Goal: Task Accomplishment & Management: Use online tool/utility

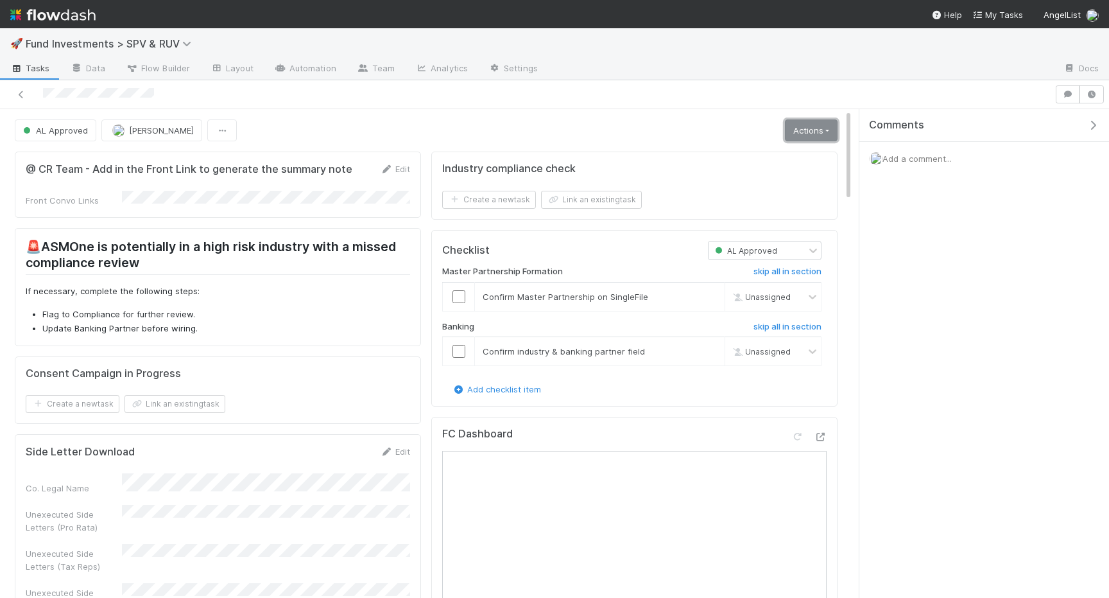
click at [800, 137] on link "Actions" at bounding box center [811, 130] width 53 height 22
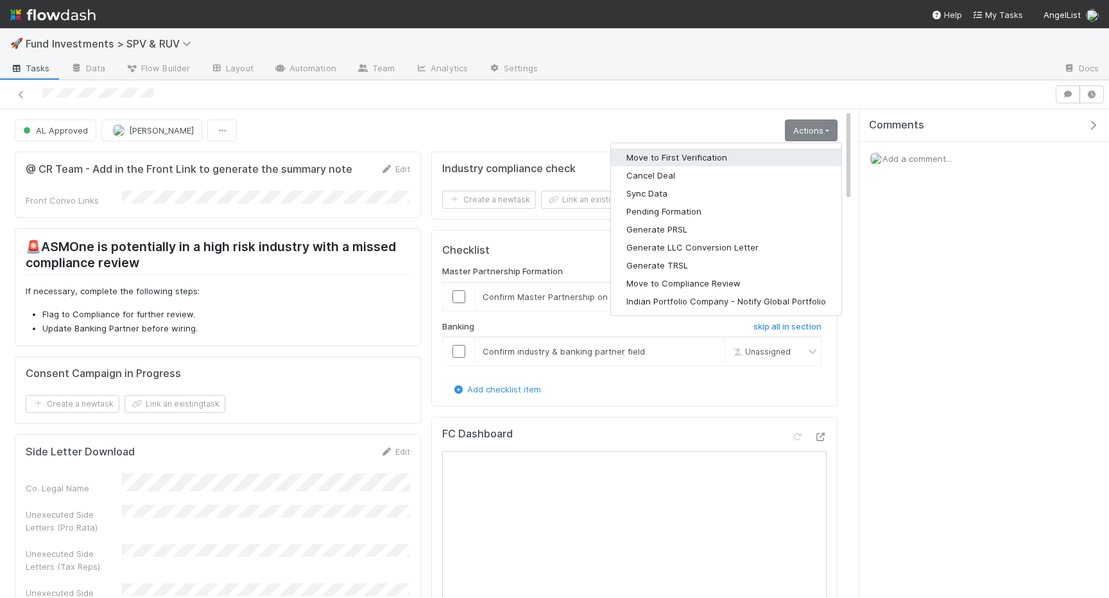
click at [761, 160] on button "Move to First Verification" at bounding box center [726, 157] width 230 height 18
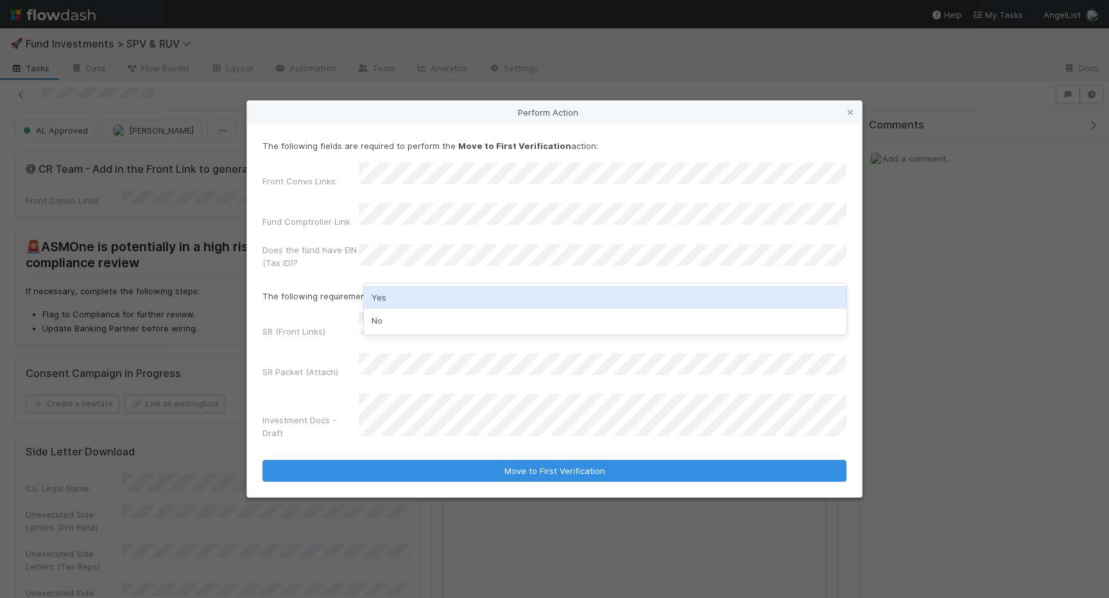
click at [392, 306] on div "Yes" at bounding box center [605, 297] width 483 height 23
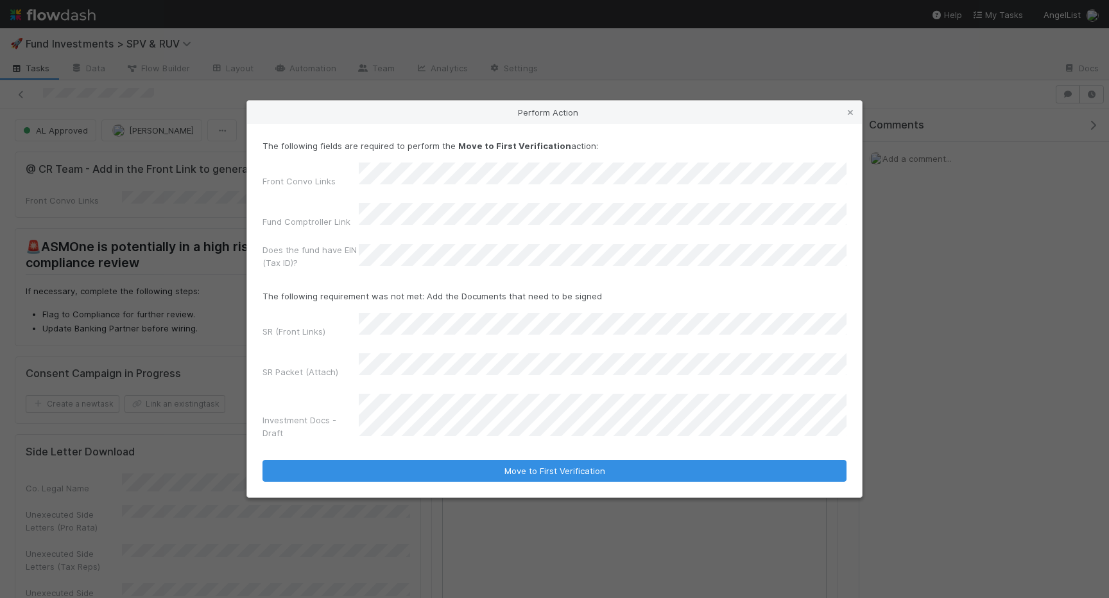
click at [402, 204] on div "Front Convo Links Fund Comptroller Link Does the fund have EIN (Tax ID)?" at bounding box center [555, 218] width 584 height 112
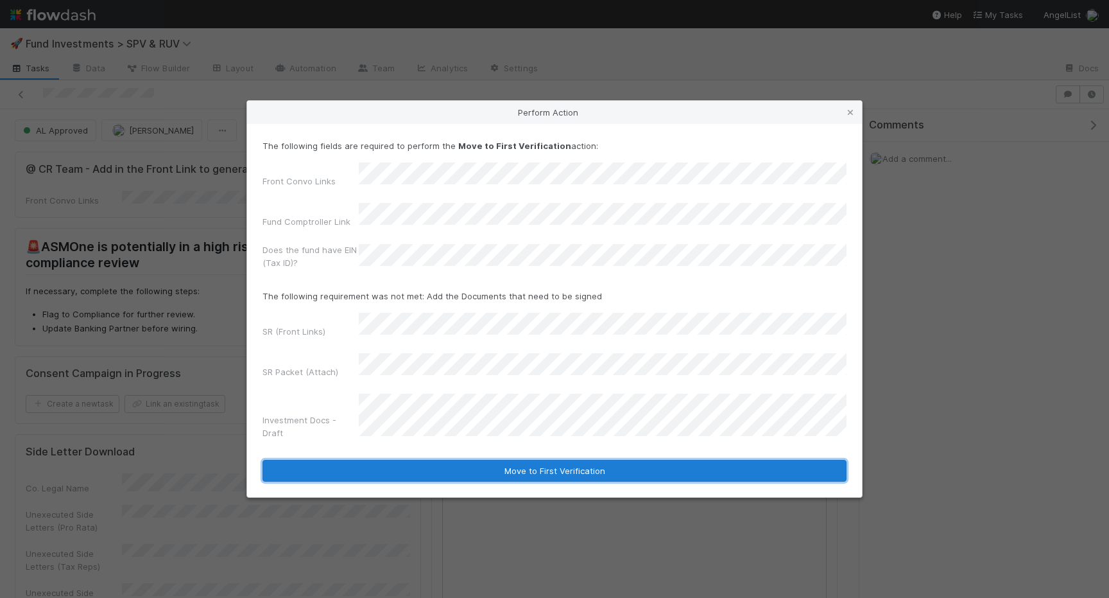
click at [401, 460] on button "Move to First Verification" at bounding box center [555, 471] width 584 height 22
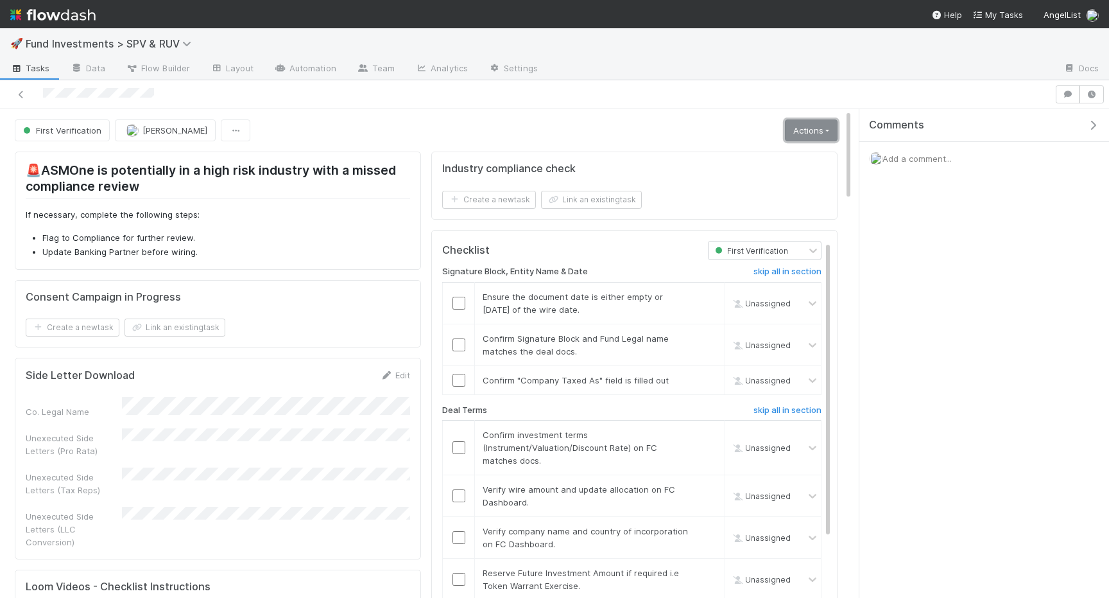
click at [815, 119] on link "Actions" at bounding box center [811, 130] width 53 height 22
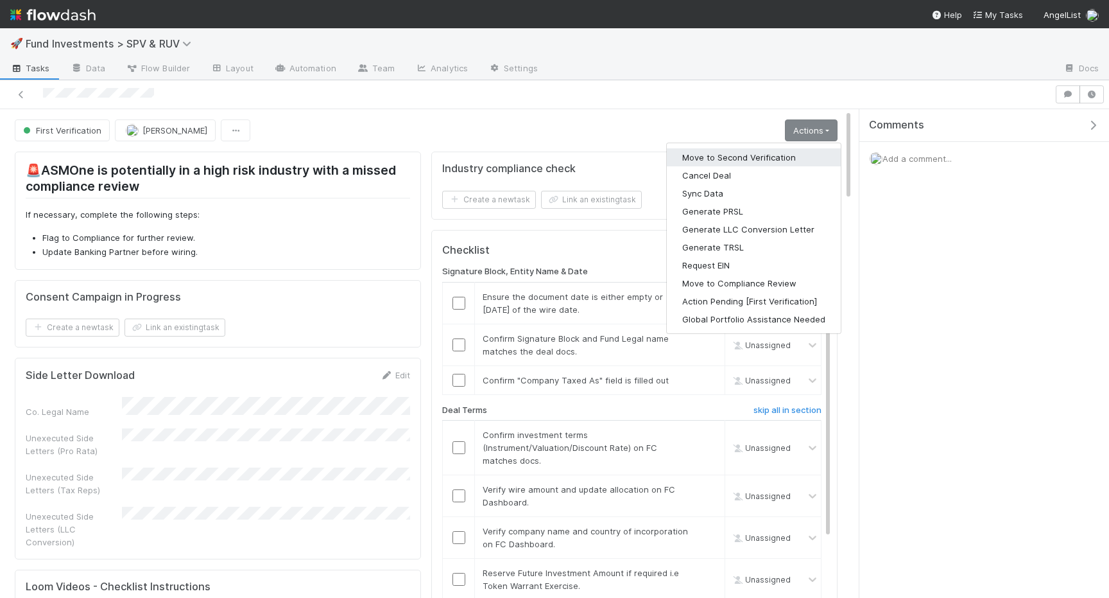
click at [774, 148] on button "Move to Second Verification" at bounding box center [754, 157] width 174 height 18
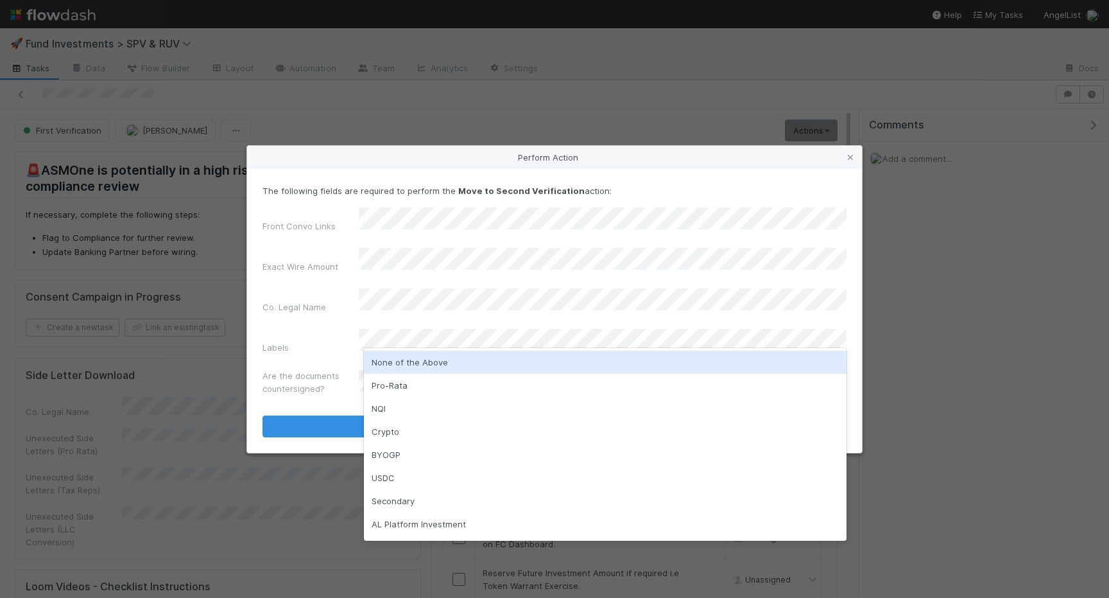
click at [393, 358] on div "None of the Above" at bounding box center [605, 361] width 483 height 23
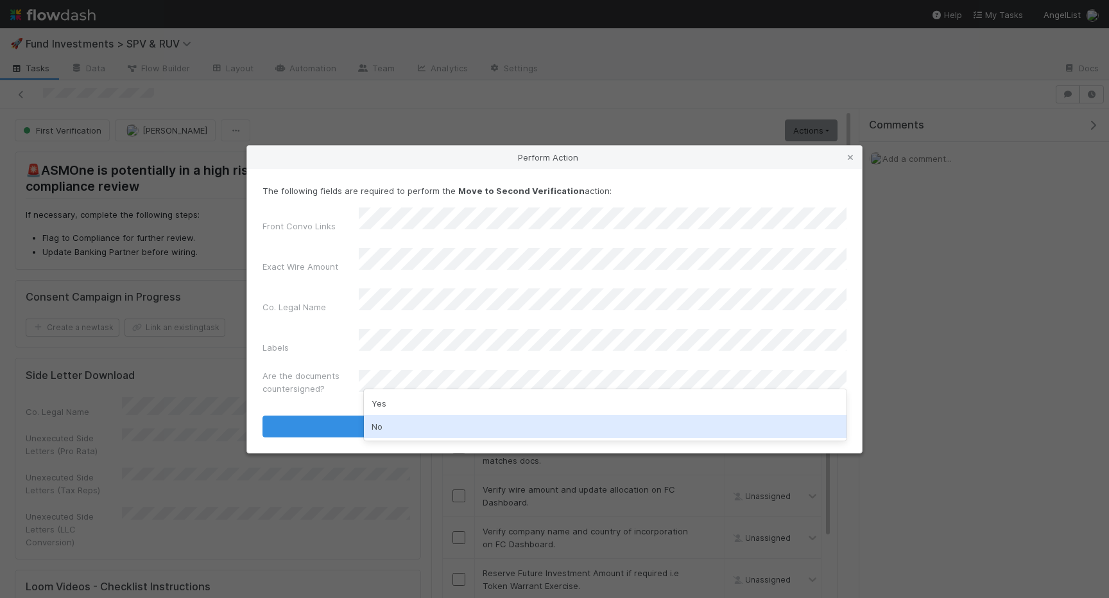
click at [391, 420] on div "No" at bounding box center [605, 426] width 483 height 23
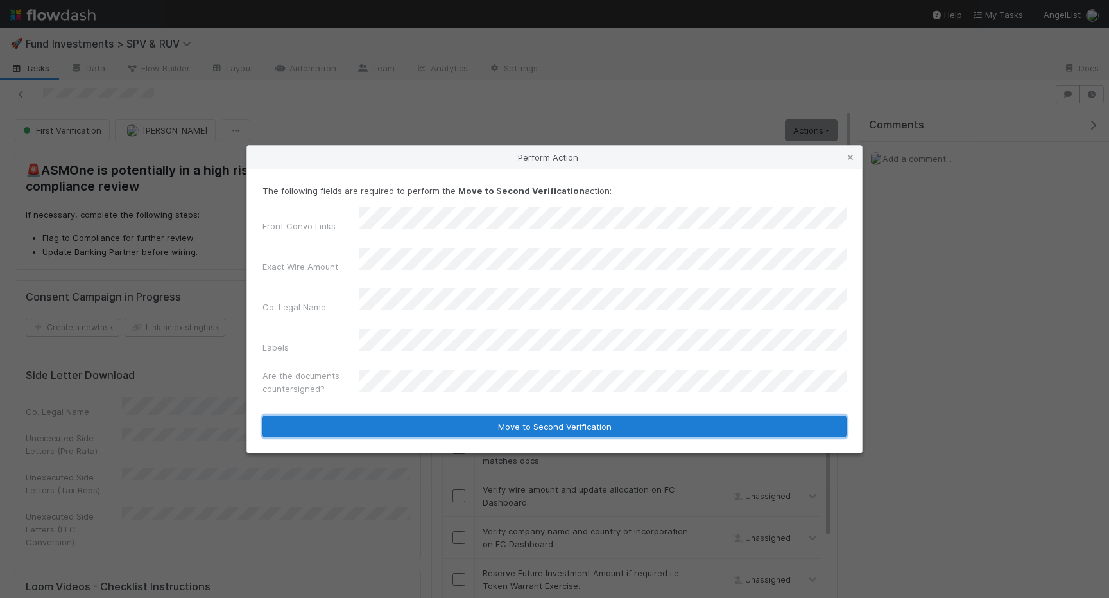
click at [390, 415] on button "Move to Second Verification" at bounding box center [555, 426] width 584 height 22
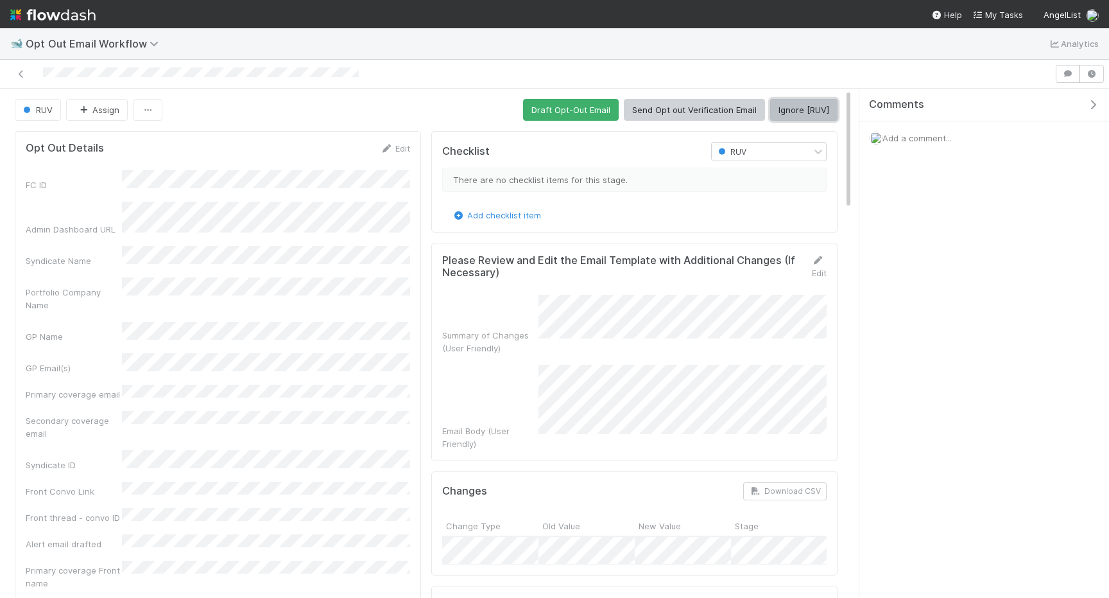
click at [777, 101] on button "Ignore [RUV]" at bounding box center [803, 110] width 67 height 22
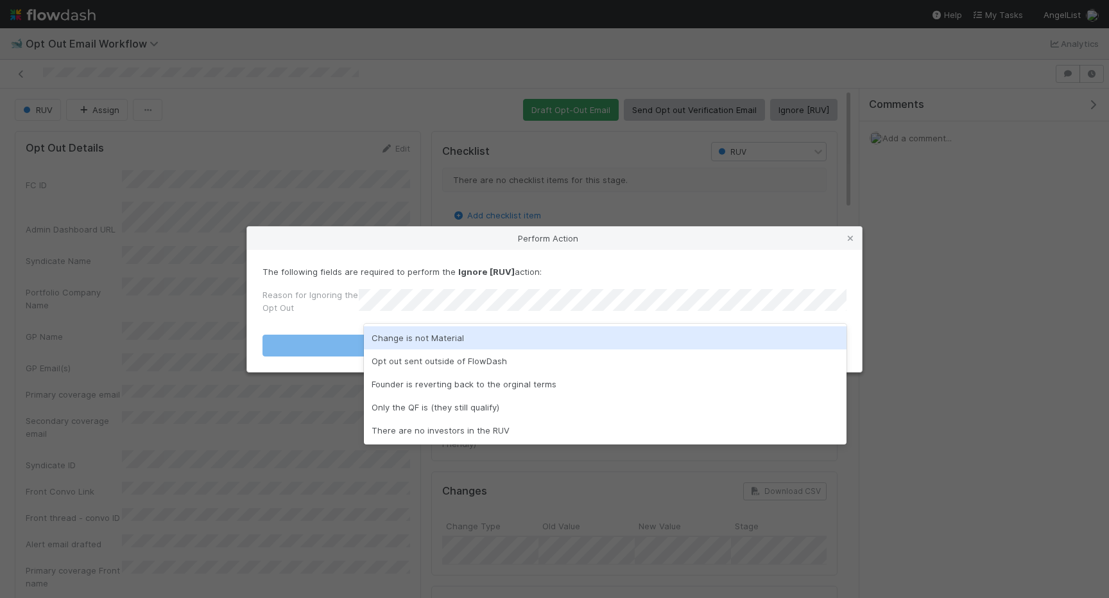
click at [609, 329] on div "Change is not Material" at bounding box center [605, 337] width 483 height 23
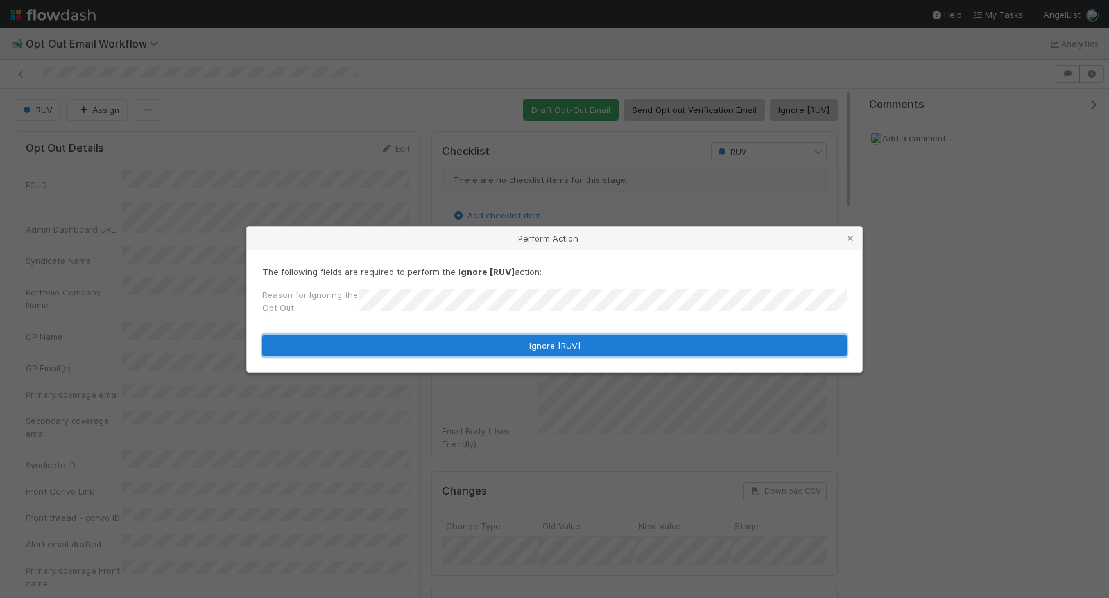
click at [609, 343] on button "Ignore [RUV]" at bounding box center [555, 345] width 584 height 22
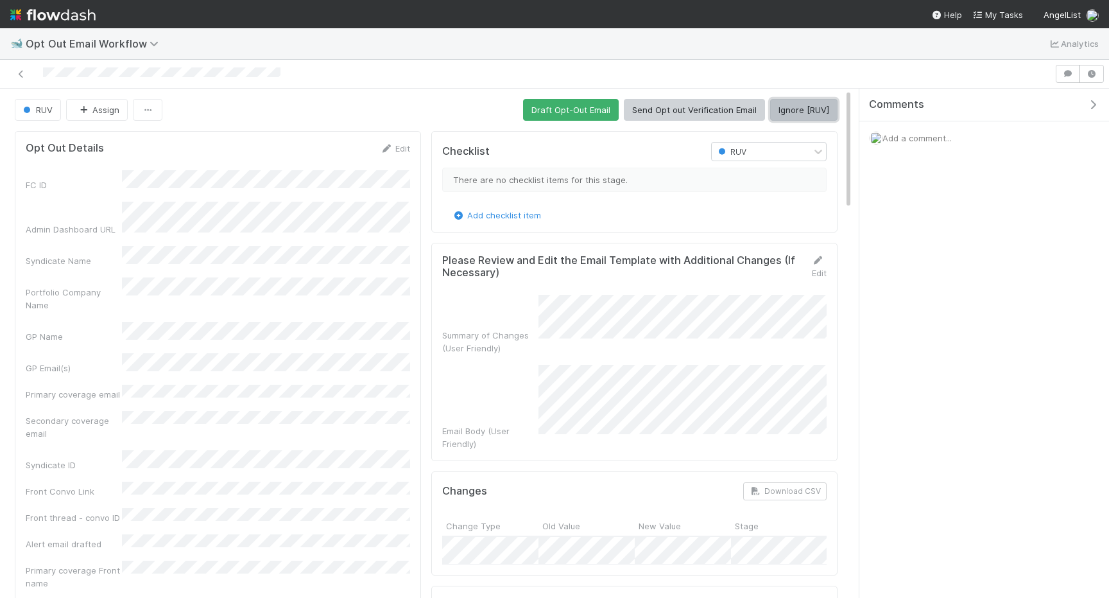
click at [797, 119] on button "Ignore [RUV]" at bounding box center [803, 110] width 67 height 22
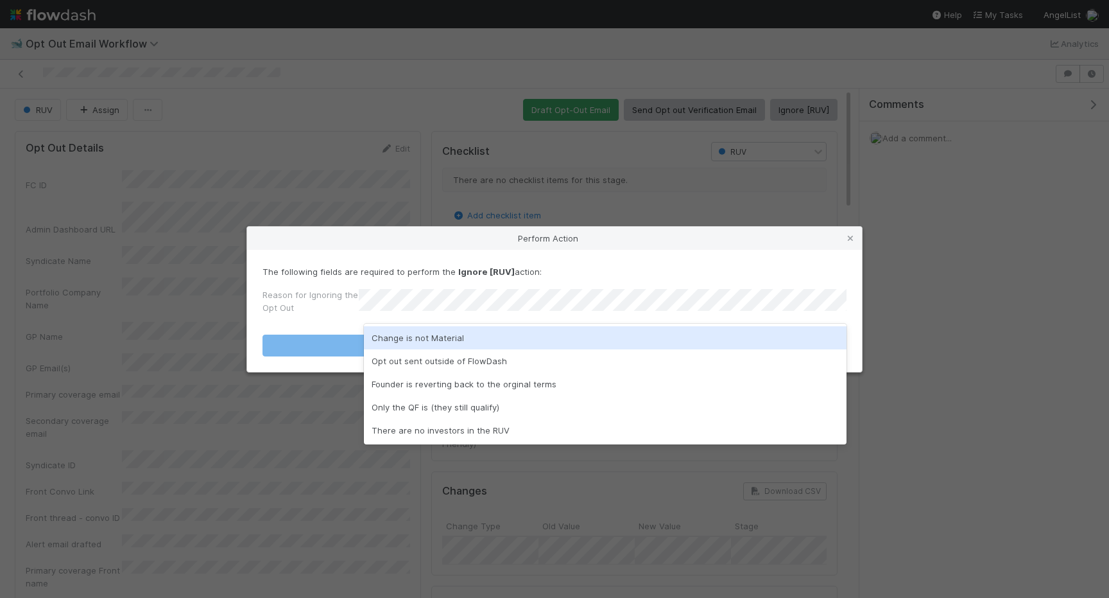
click at [440, 337] on div "Change is not Material" at bounding box center [605, 337] width 483 height 23
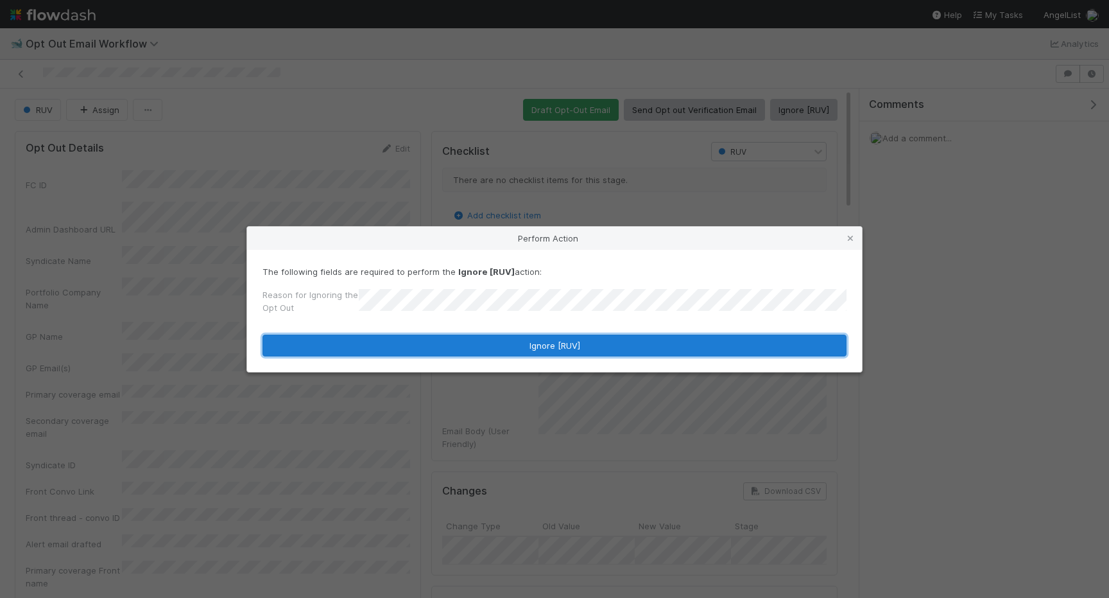
click at [440, 349] on button "Ignore [RUV]" at bounding box center [555, 345] width 584 height 22
